Goal: Purchase product/service

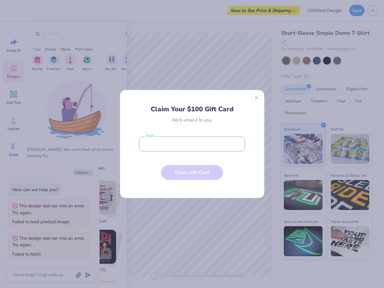
type textarea "x"
click at [192, 144] on input "email" at bounding box center [192, 143] width 106 height 15
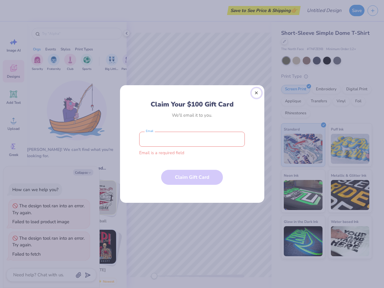
click at [256, 98] on button "Close" at bounding box center [256, 93] width 10 height 10
